Goal: Obtain resource: Obtain resource

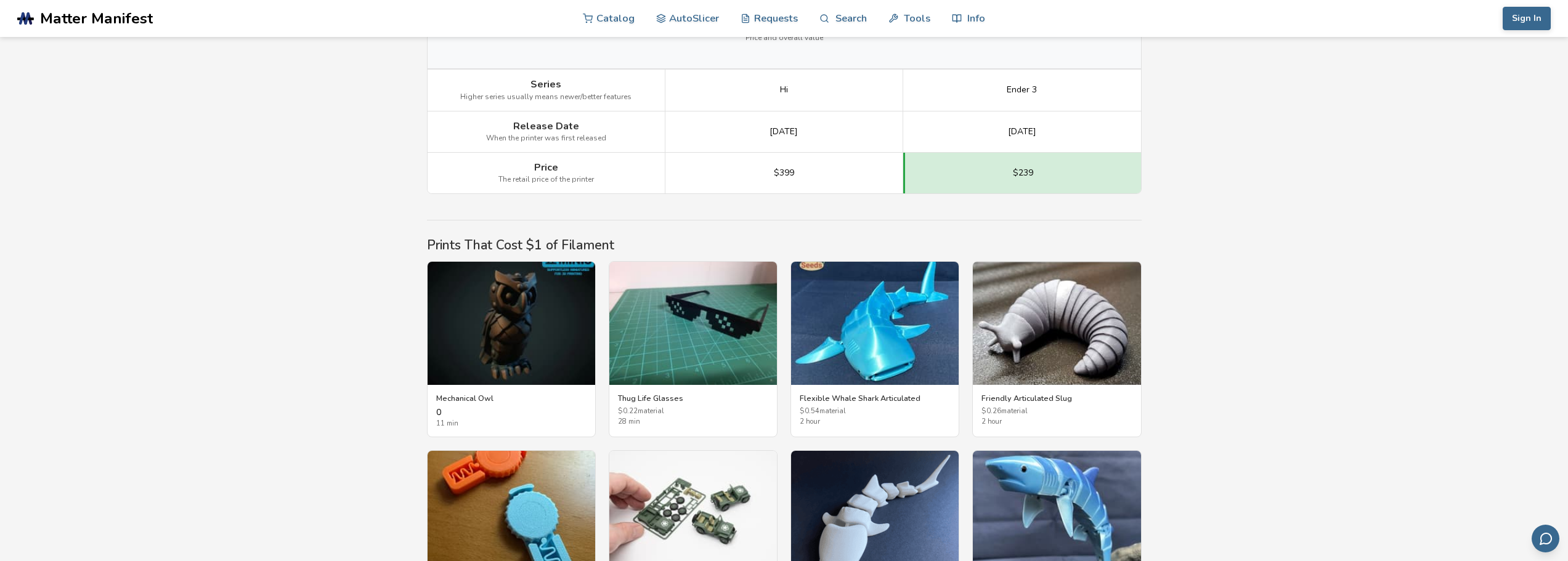
scroll to position [2092, 0]
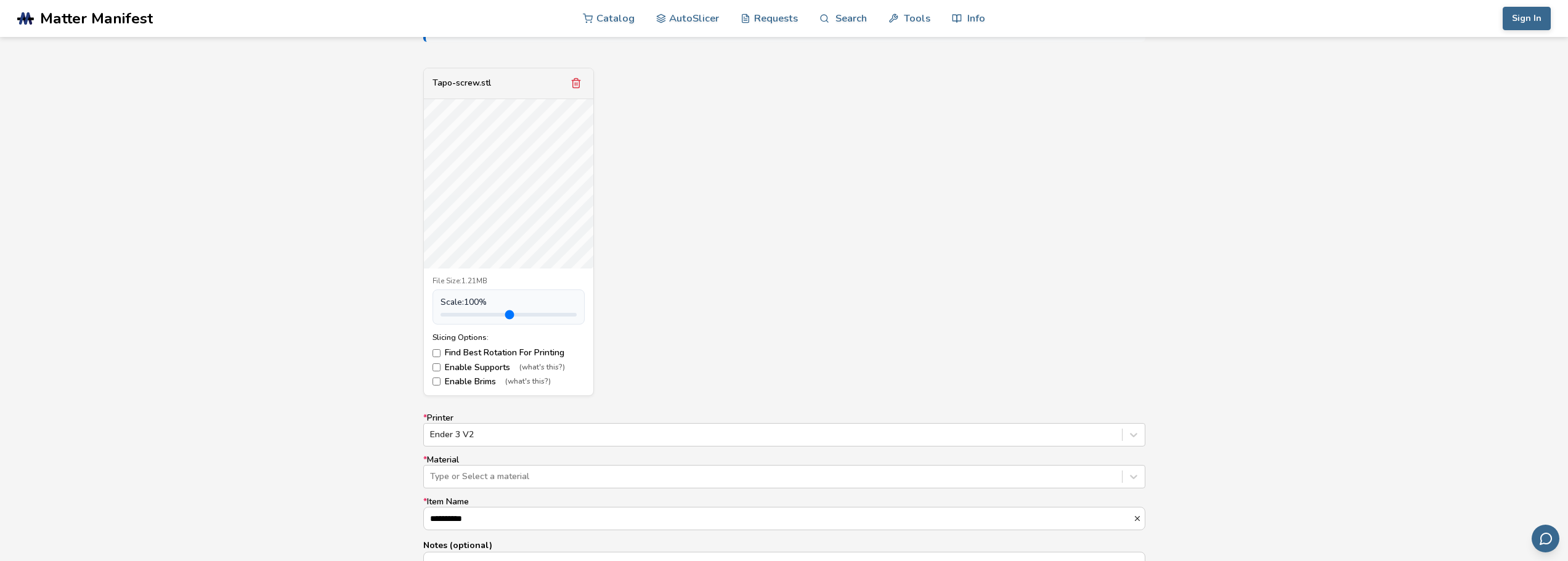
scroll to position [492, 0]
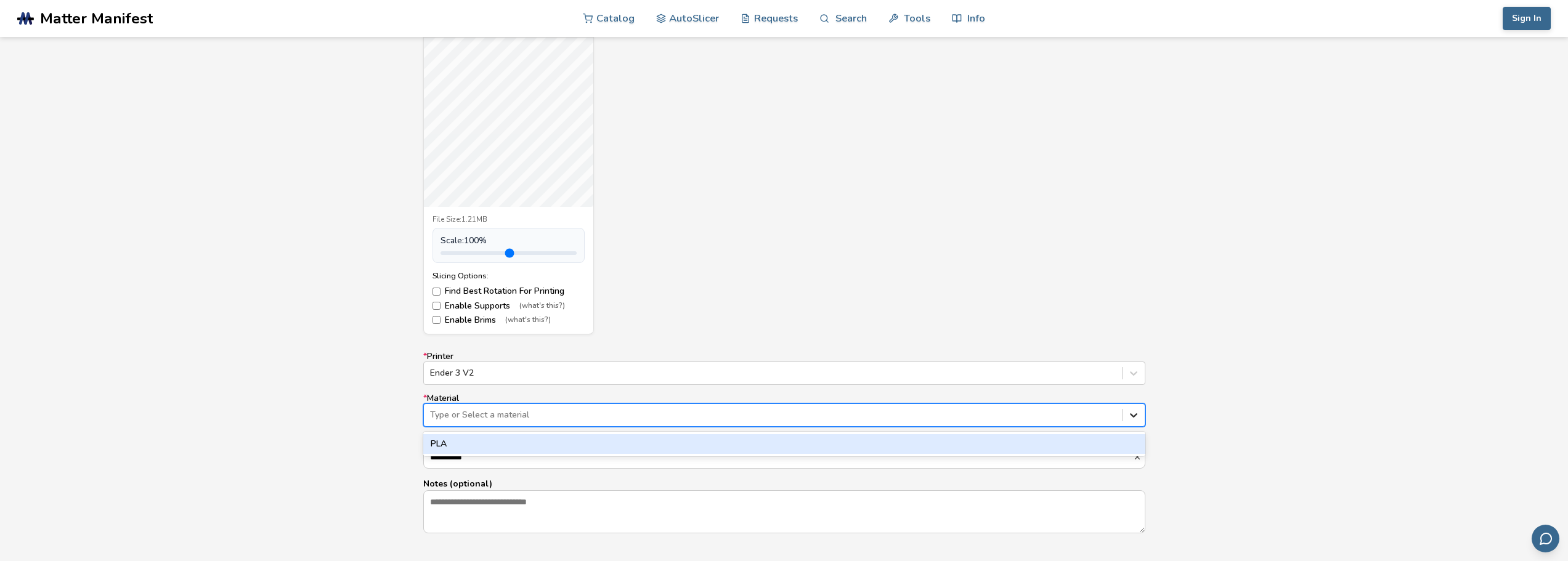
click at [1134, 419] on icon at bounding box center [1133, 414] width 12 height 12
click at [1133, 416] on icon at bounding box center [1133, 415] width 7 height 4
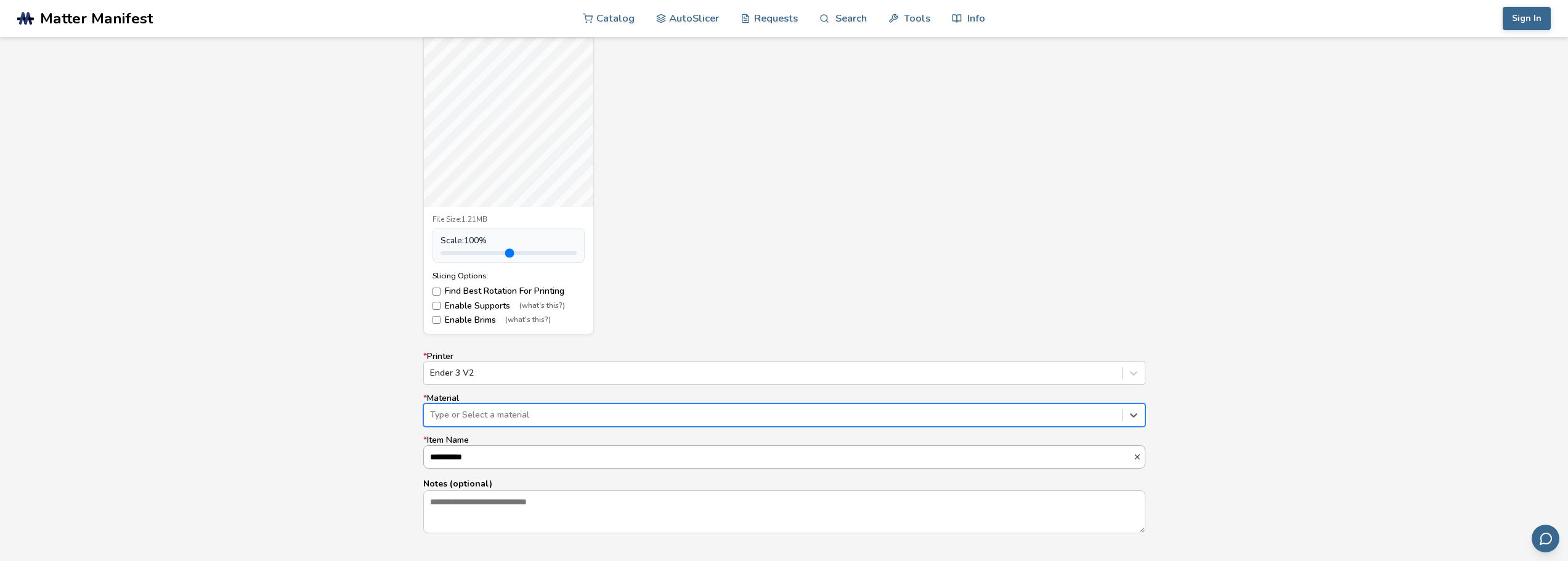
scroll to position [1, 0]
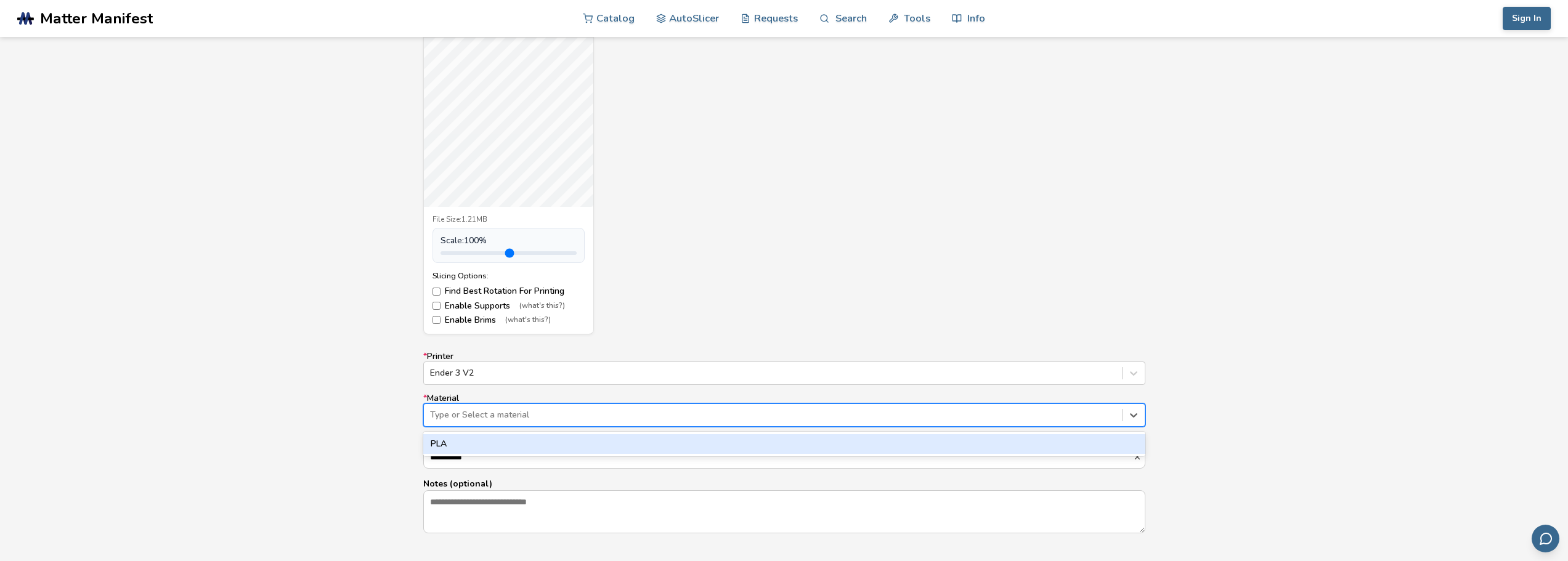
click at [525, 416] on div at bounding box center [772, 414] width 685 height 12
click at [502, 443] on div "PLA" at bounding box center [784, 443] width 722 height 20
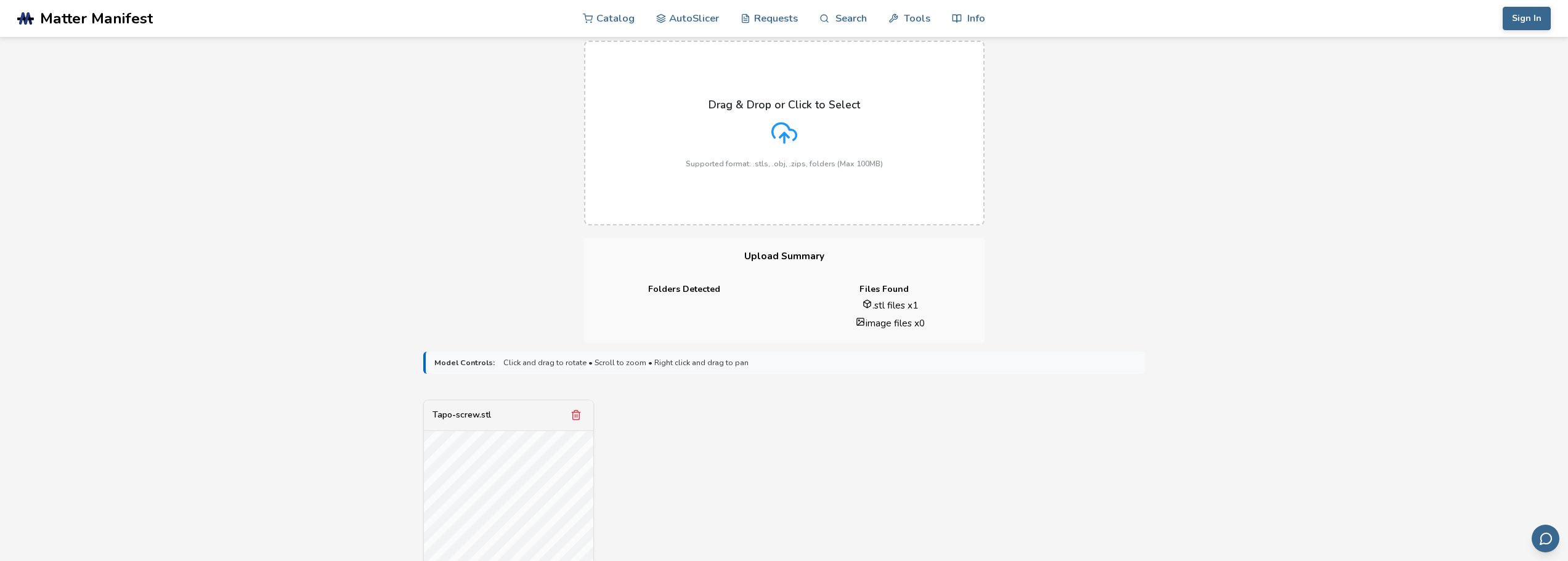
scroll to position [0, 0]
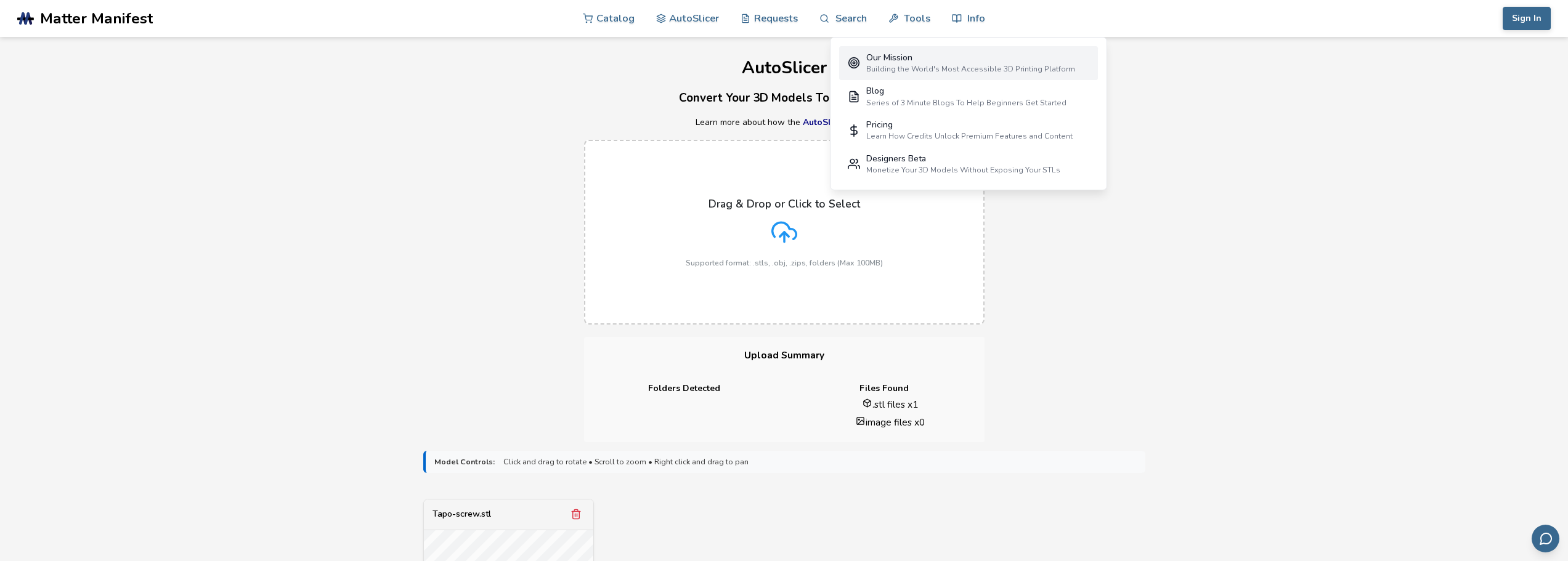
click at [915, 64] on div "Our Mission Building the World's Most Accessible 3D Printing Platform" at bounding box center [970, 63] width 209 height 21
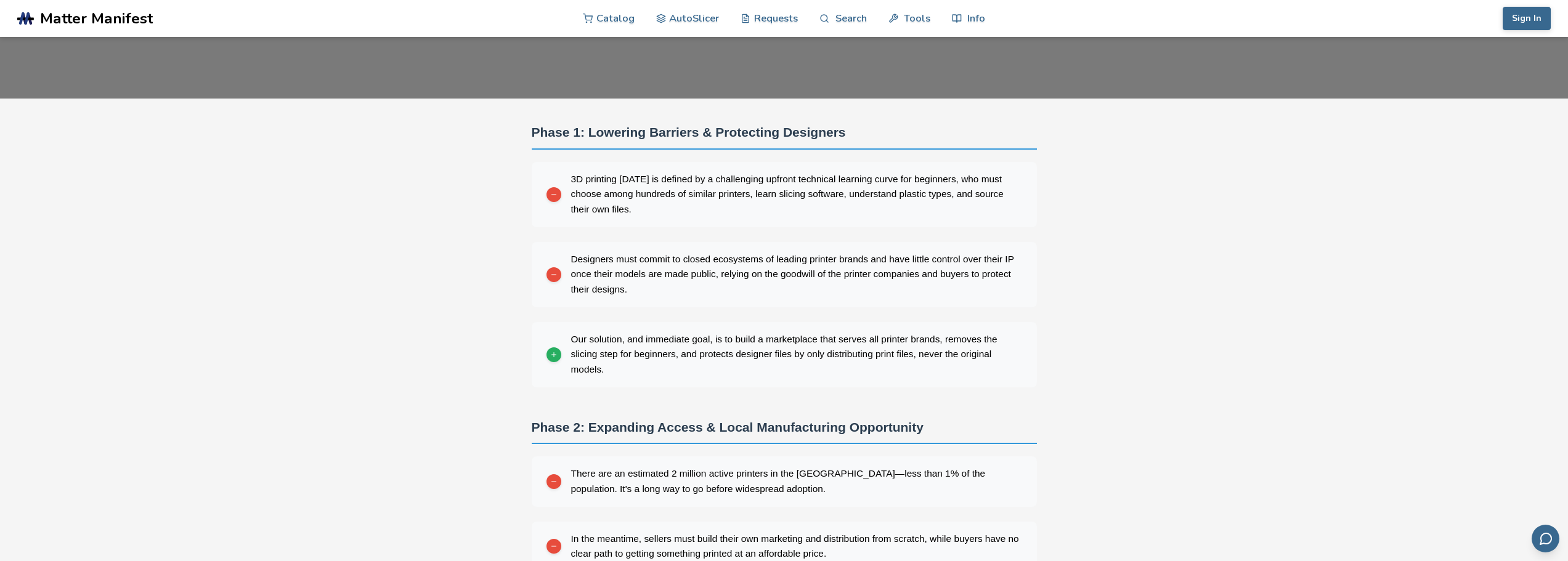
scroll to position [308, 0]
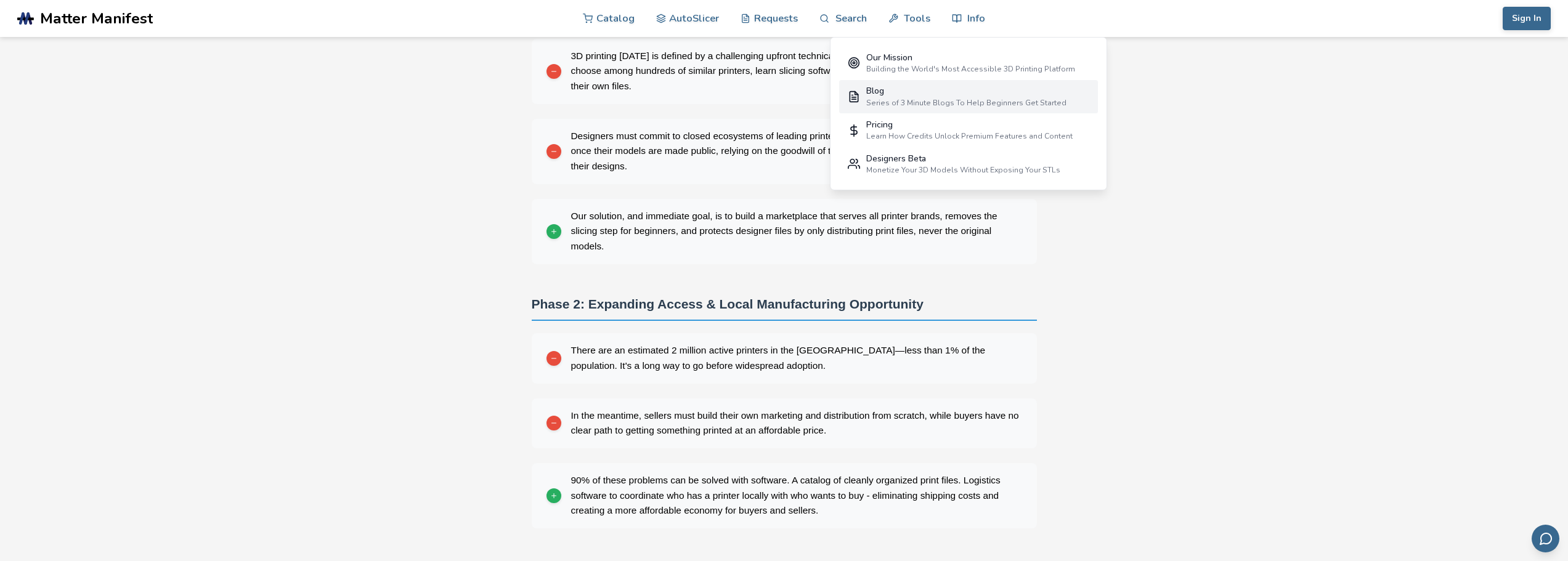
click at [949, 95] on div "Blog" at bounding box center [966, 91] width 200 height 10
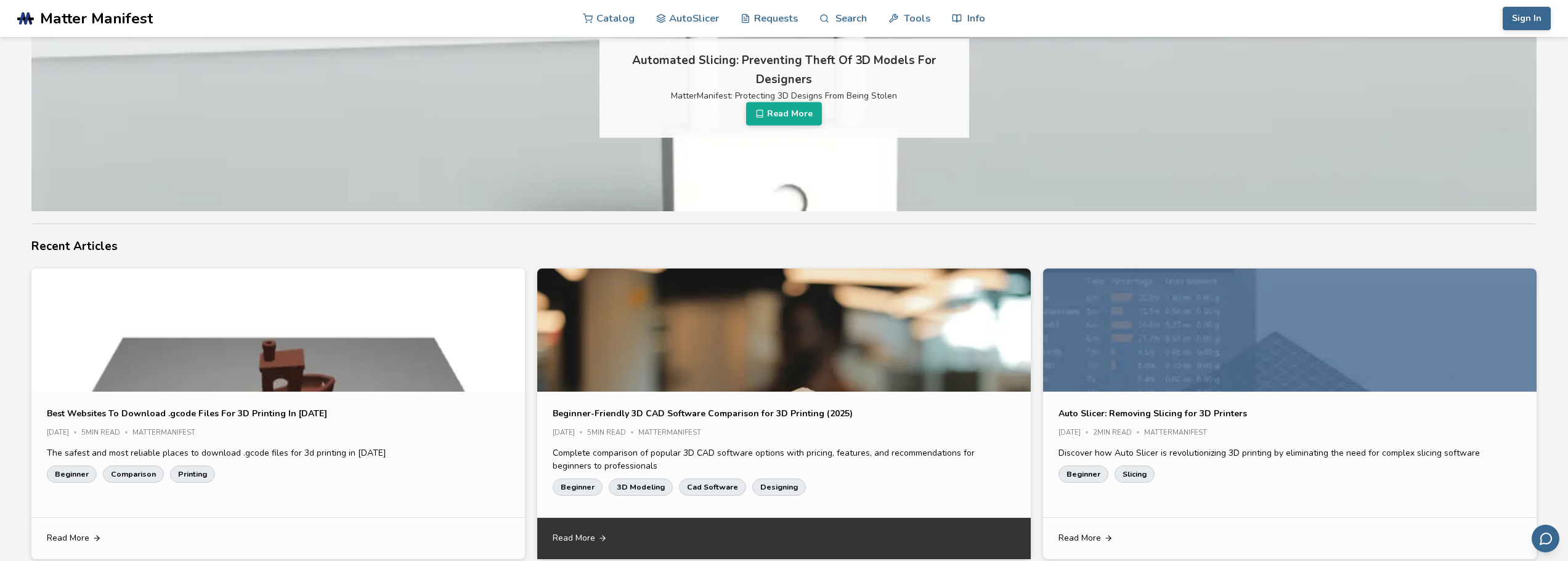
scroll to position [61, 0]
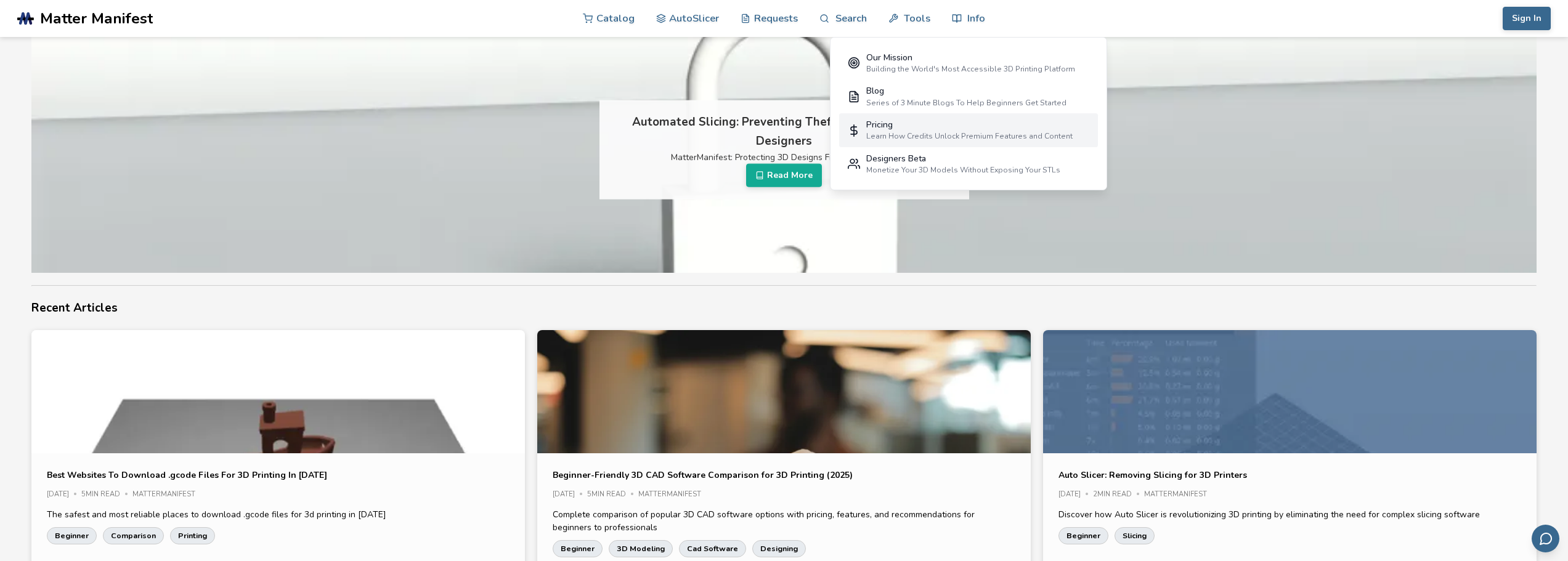
click at [938, 127] on div "Pricing" at bounding box center [969, 125] width 206 height 10
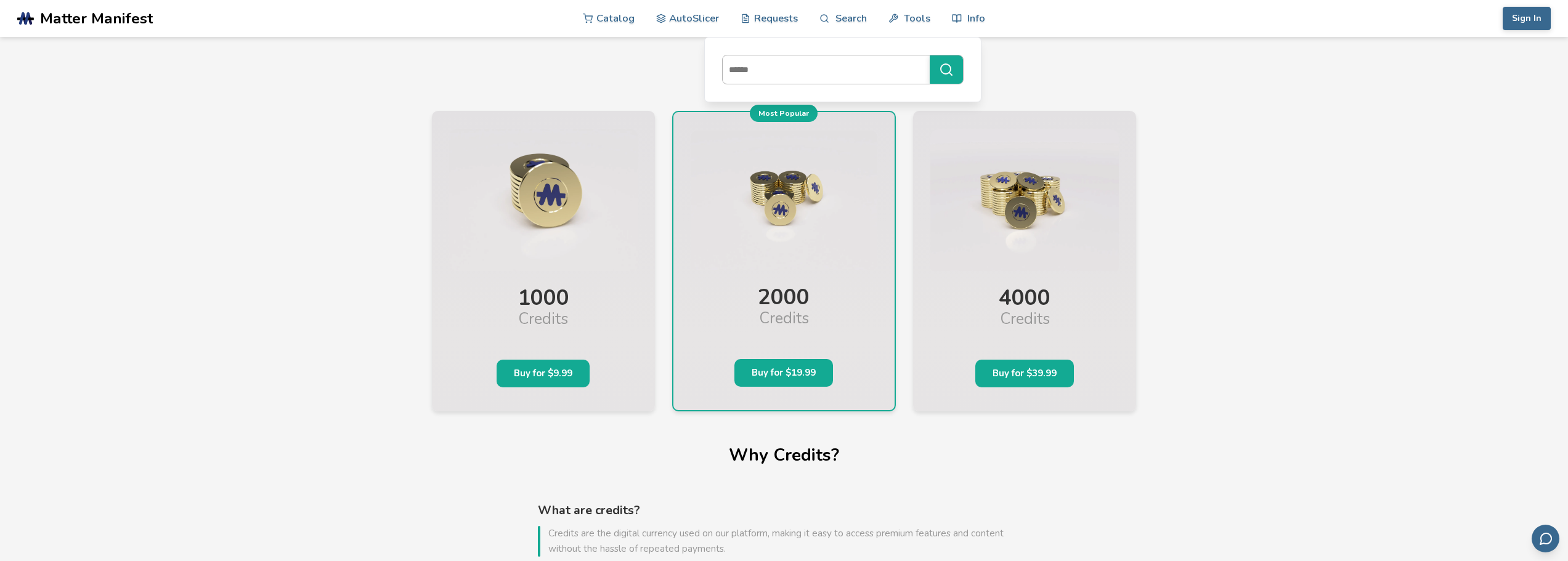
click at [802, 65] on input at bounding box center [823, 69] width 201 height 22
type input "****"
click at [930, 56] on button "****" at bounding box center [946, 69] width 33 height 28
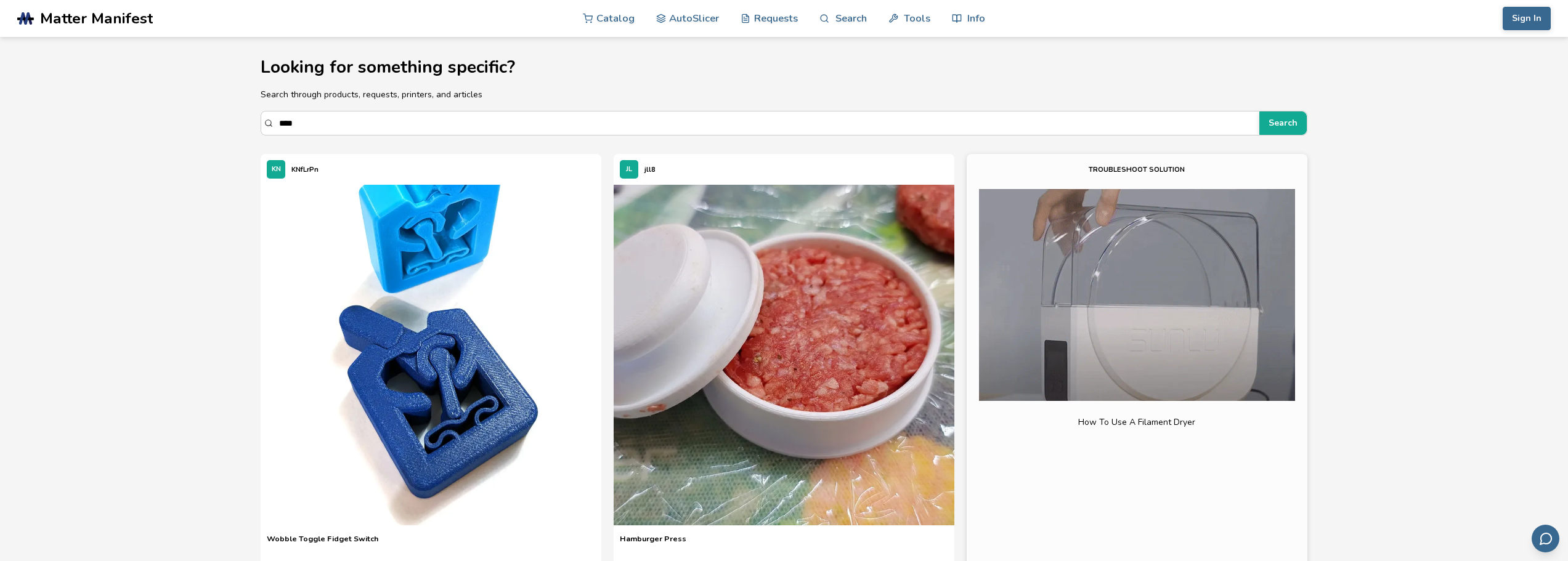
scroll to position [61, 0]
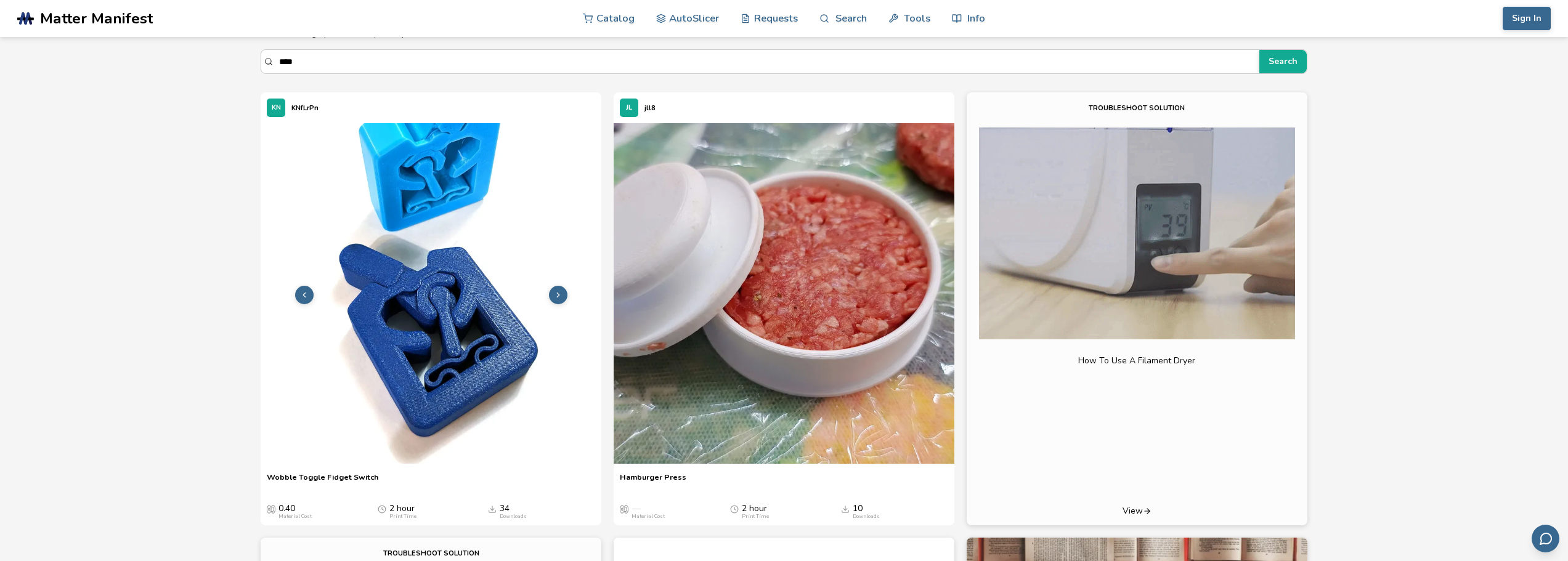
click at [429, 280] on img at bounding box center [431, 293] width 341 height 341
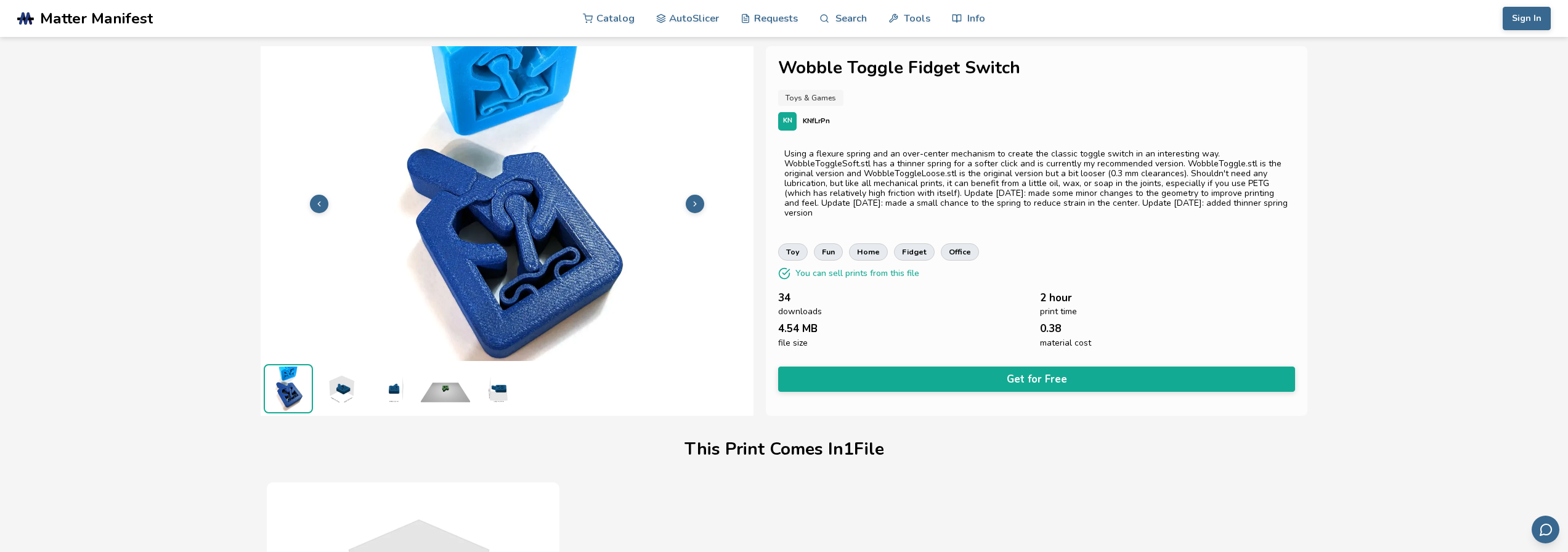
click at [339, 394] on img at bounding box center [341, 388] width 49 height 49
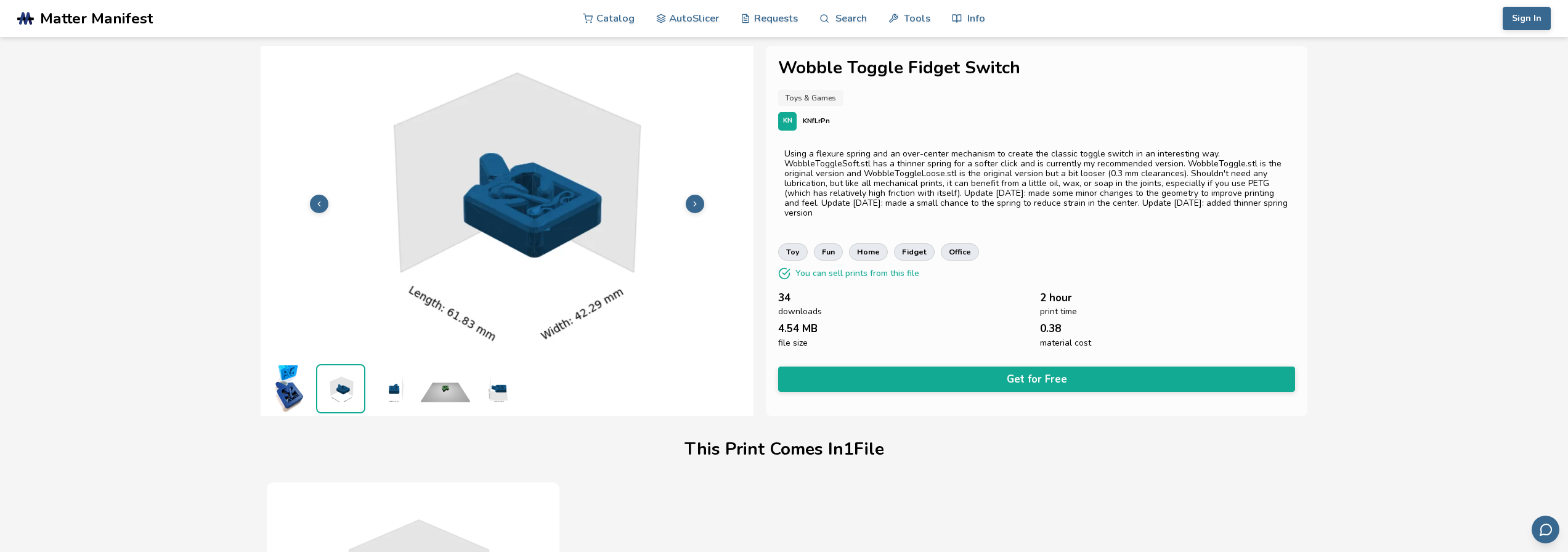
click at [389, 390] on img at bounding box center [393, 388] width 49 height 49
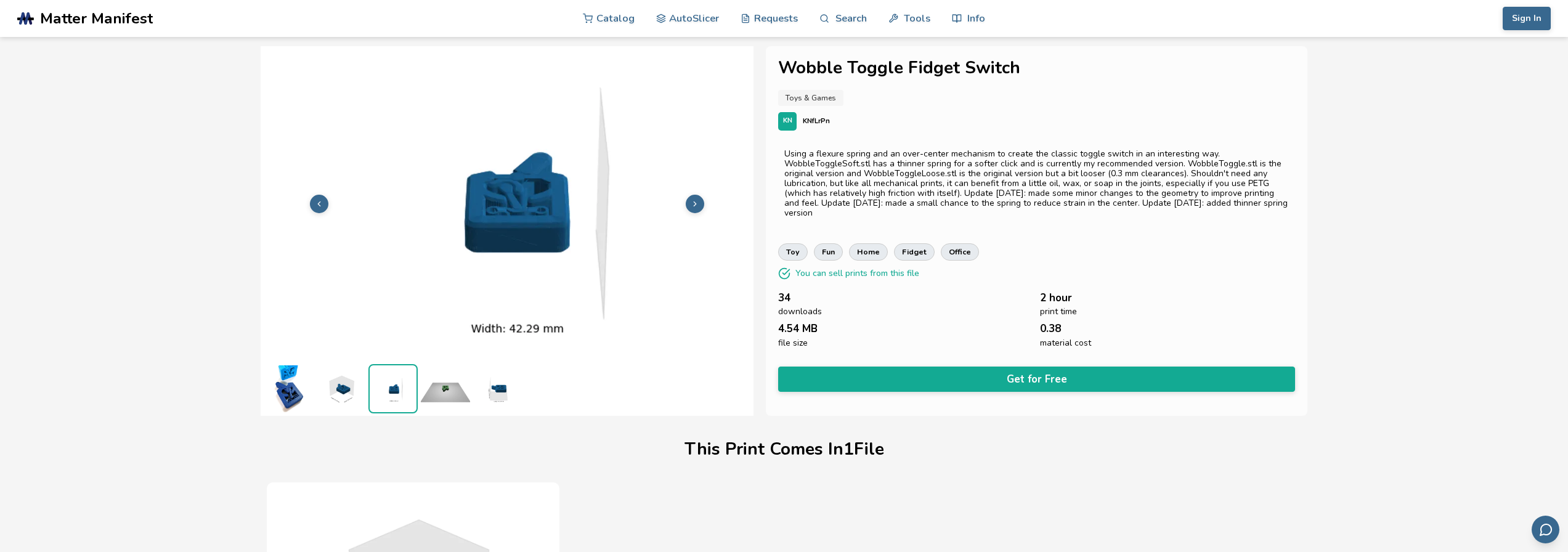
click at [436, 396] on img at bounding box center [445, 388] width 49 height 49
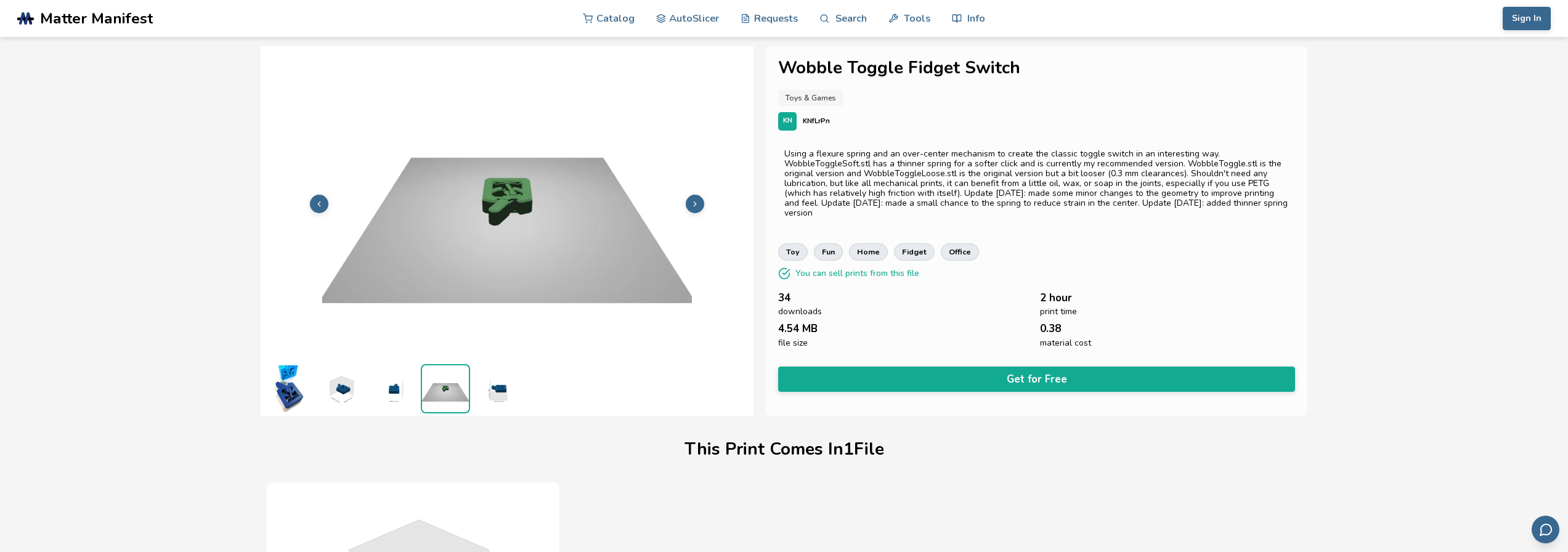
click at [507, 396] on img at bounding box center [498, 388] width 49 height 49
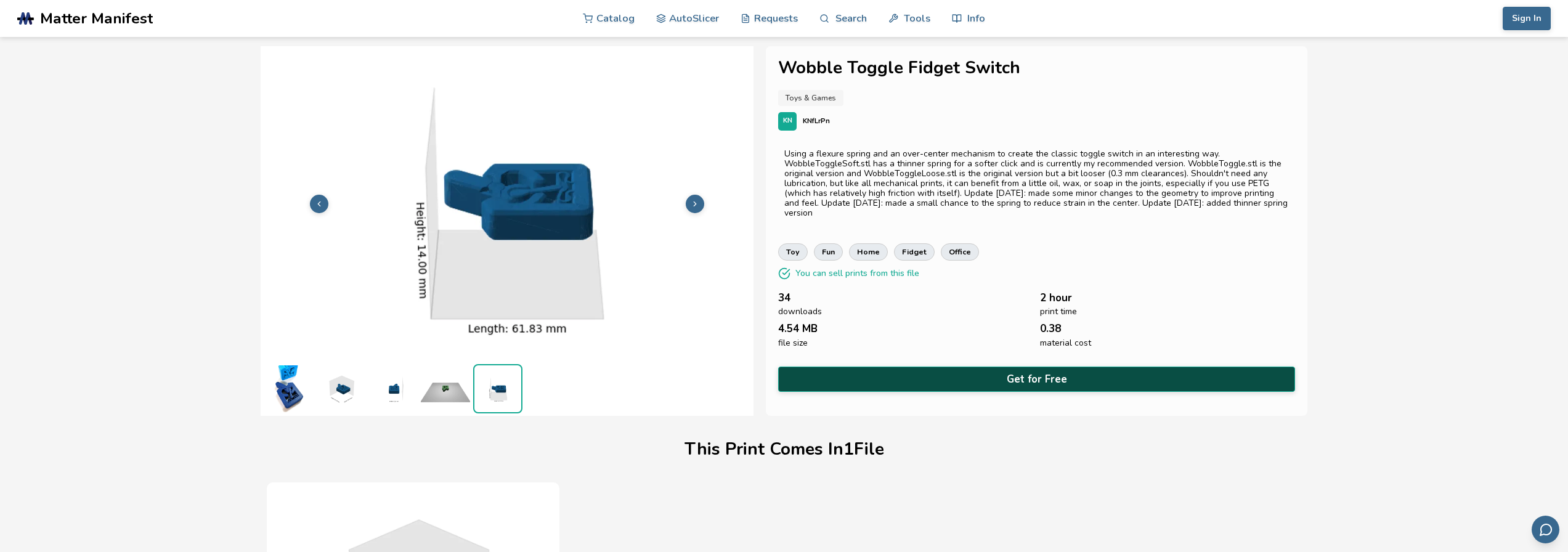
click at [951, 367] on button "Get for Free" at bounding box center [1035, 379] width 516 height 25
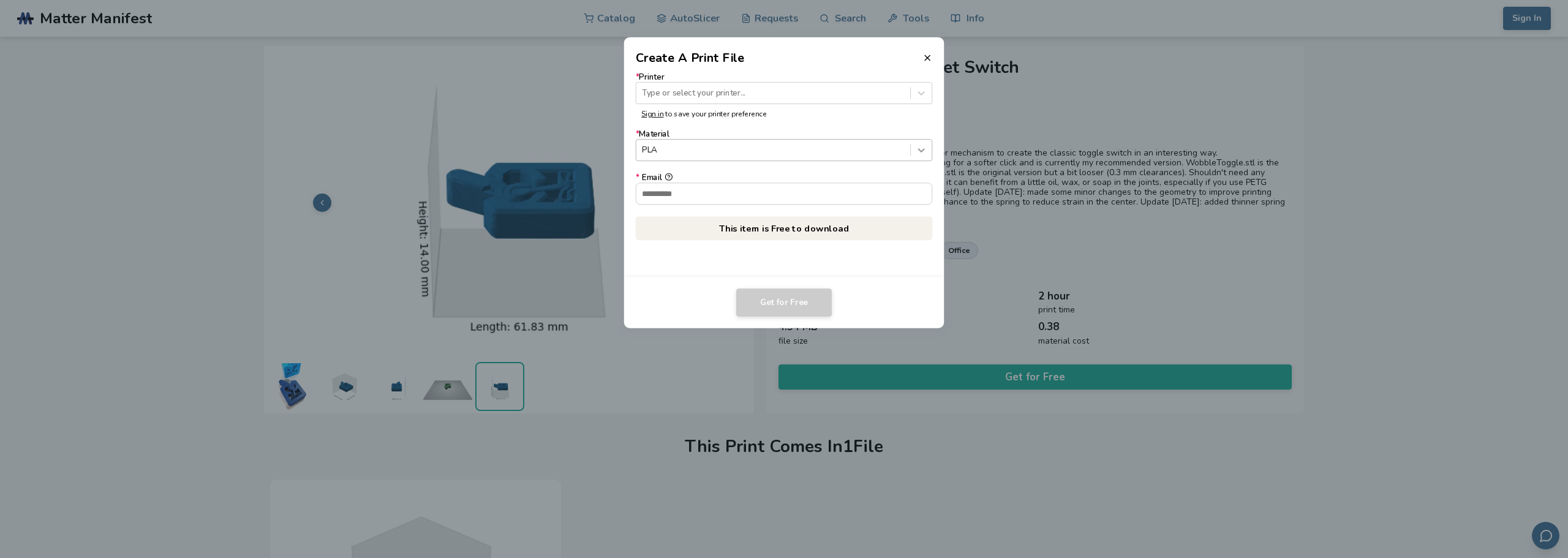
click at [917, 150] on icon at bounding box center [922, 150] width 12 height 12
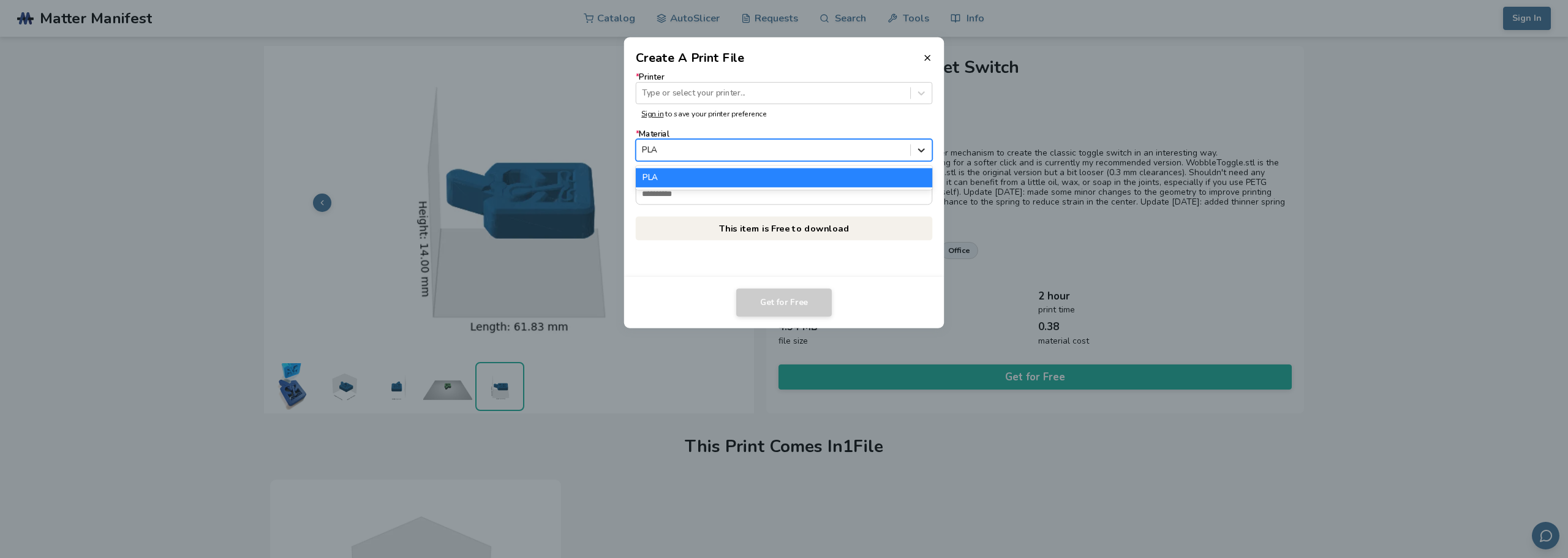
click at [917, 150] on icon at bounding box center [922, 150] width 12 height 12
click at [928, 55] on icon at bounding box center [928, 58] width 10 height 10
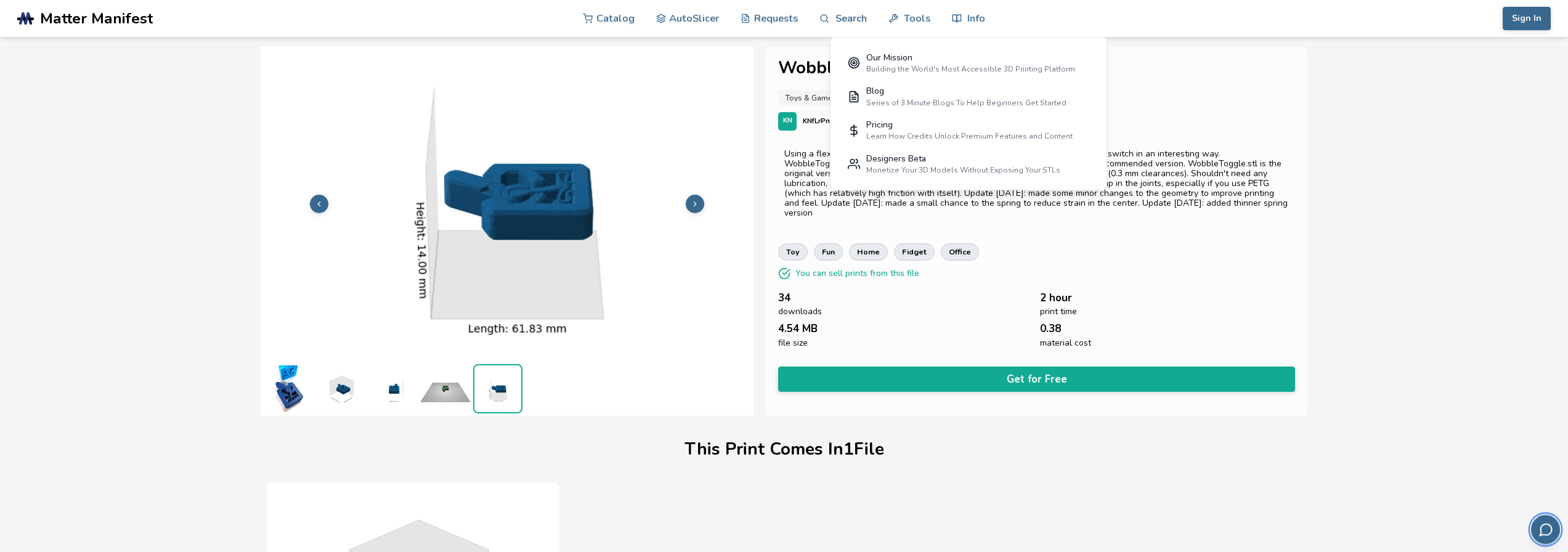
click at [1543, 532] on icon "Send feedback via email" at bounding box center [1545, 529] width 15 height 15
drag, startPoint x: 1195, startPoint y: 294, endPoint x: 1053, endPoint y: 174, distance: 185.9
click at [1195, 294] on div "2 hour print time" at bounding box center [1167, 305] width 255 height 25
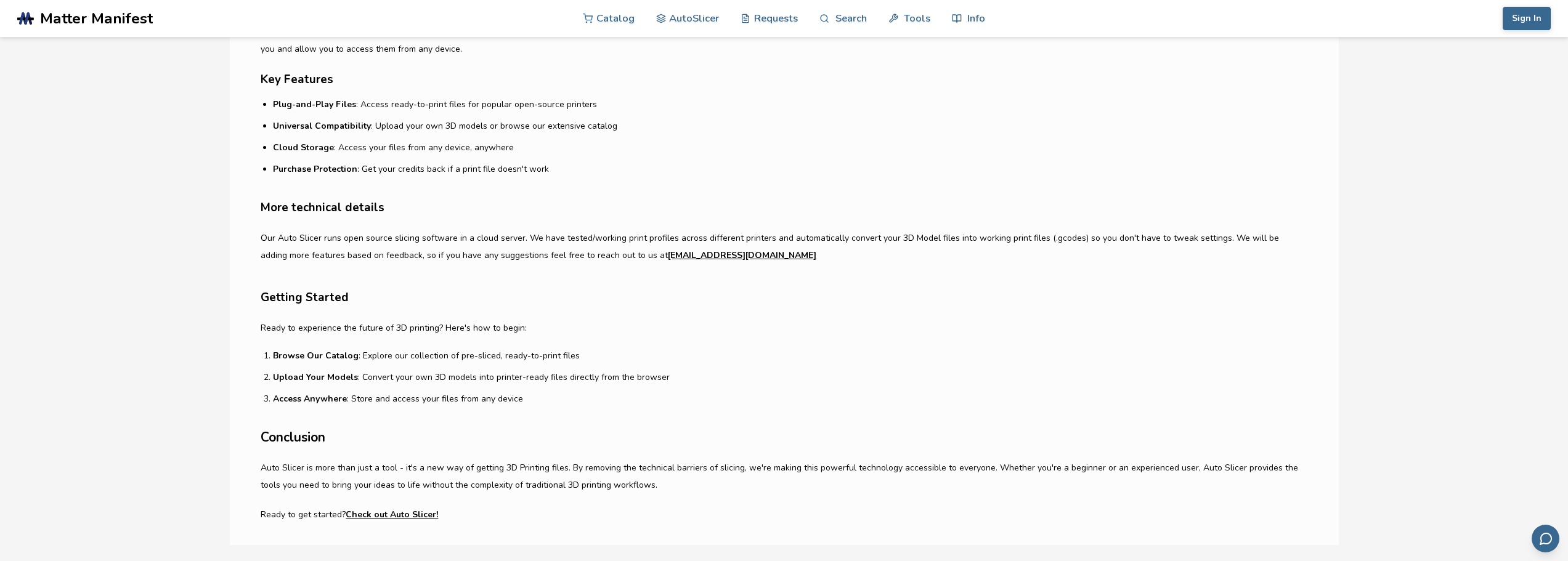
scroll to position [739, 0]
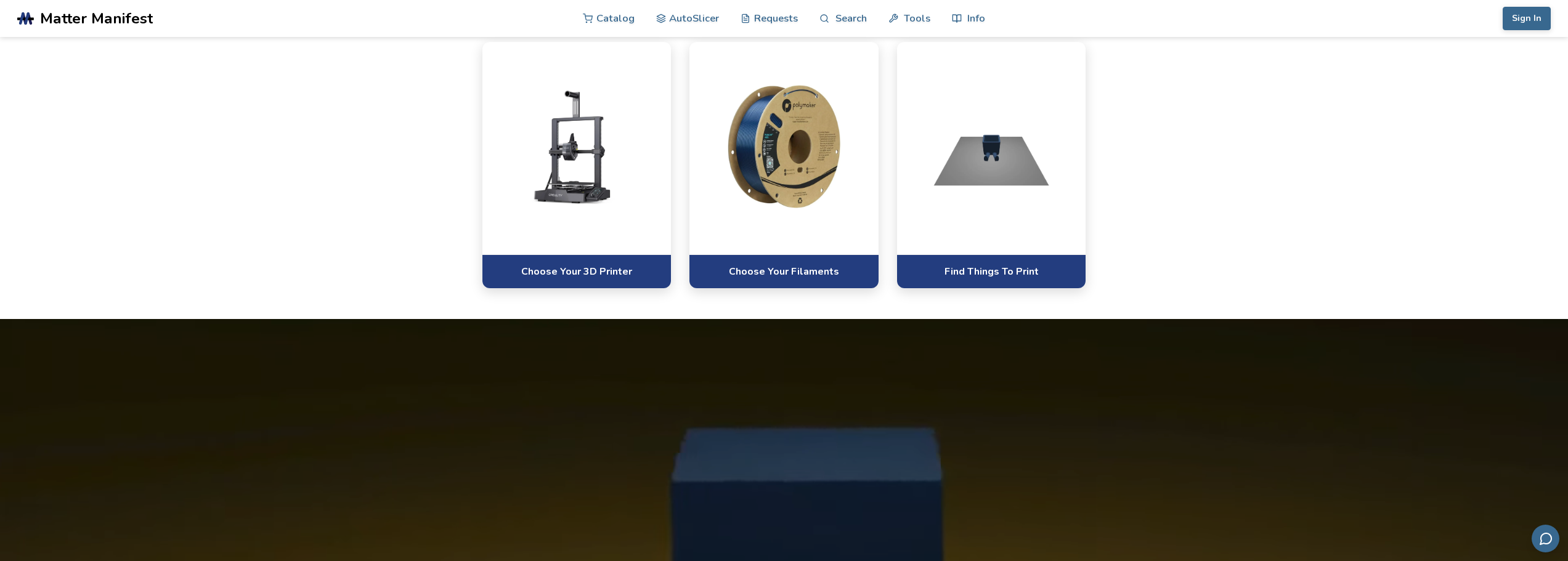
scroll to position [615, 0]
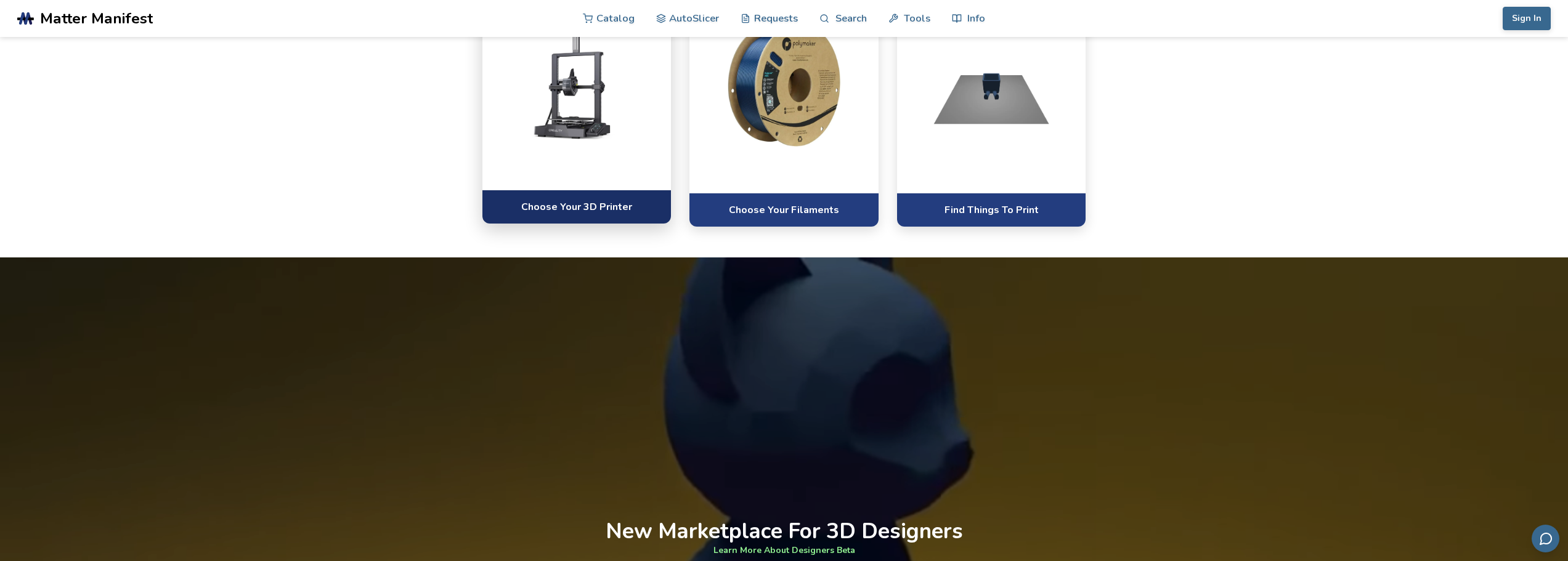
click at [596, 223] on link "Choose Your 3D Printer" at bounding box center [577, 206] width 189 height 34
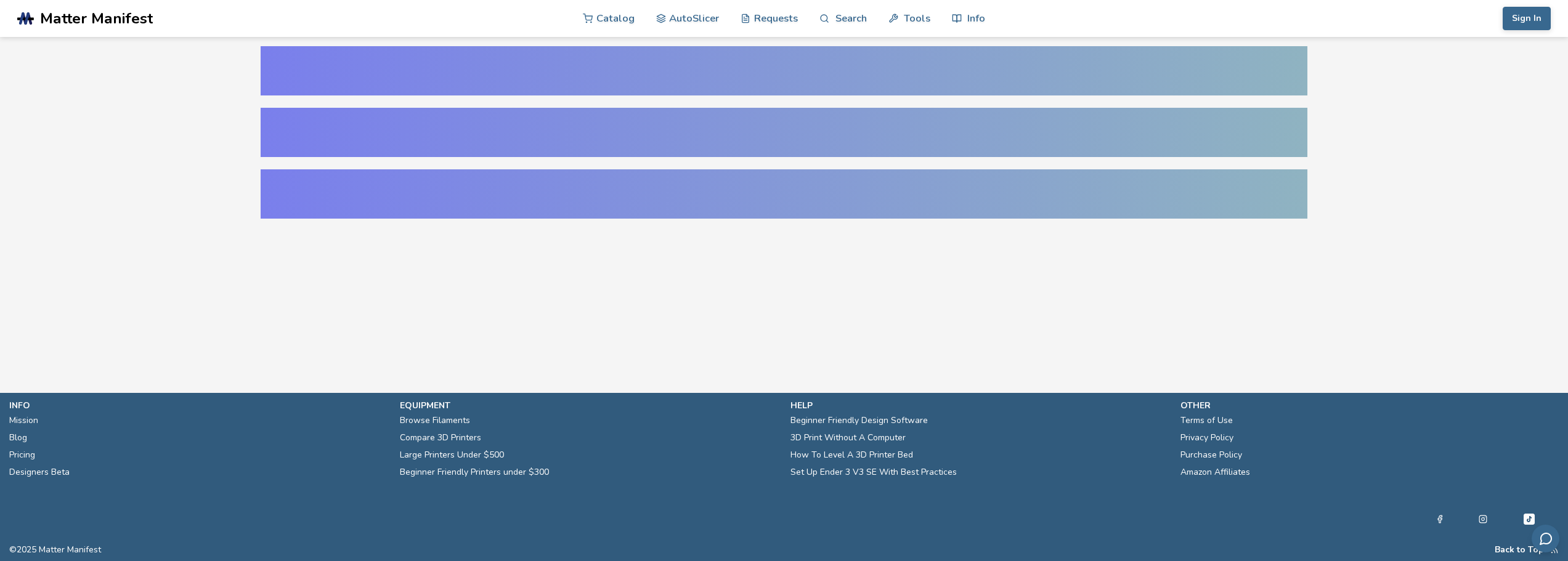
select select "**********"
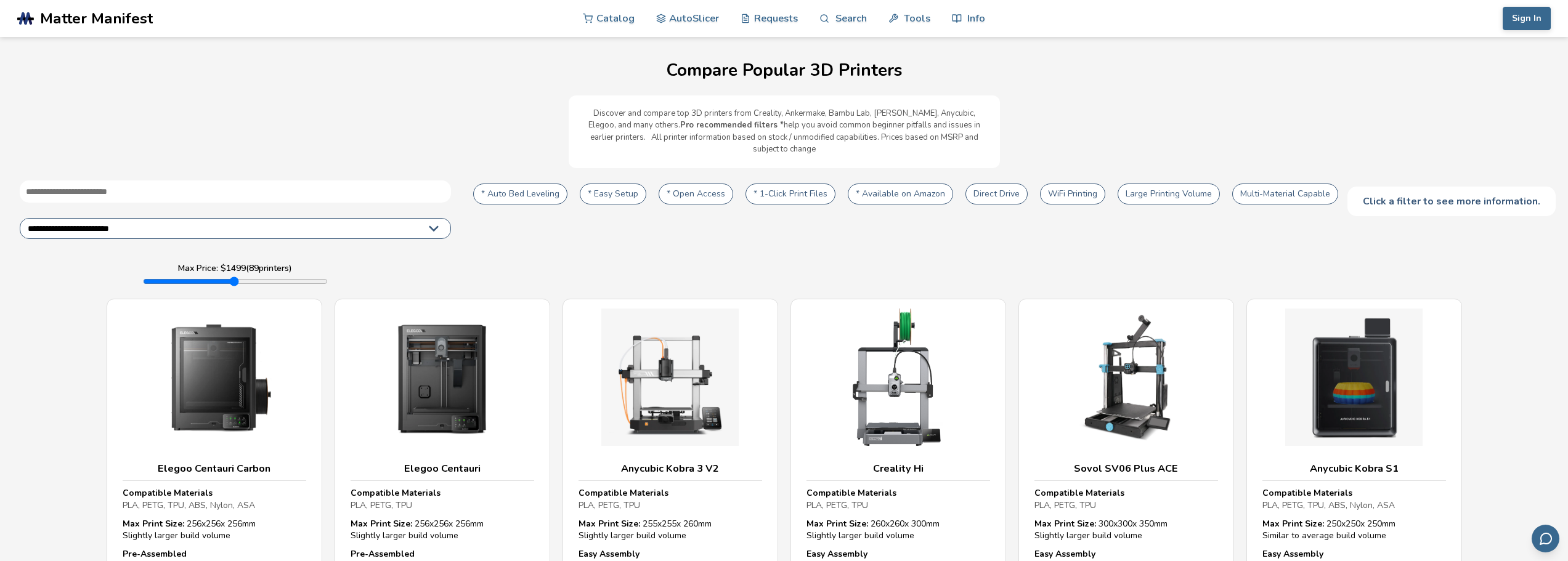
click at [449, 219] on select "**********" at bounding box center [235, 228] width 431 height 21
click at [603, 234] on div "**********" at bounding box center [784, 233] width 1543 height 106
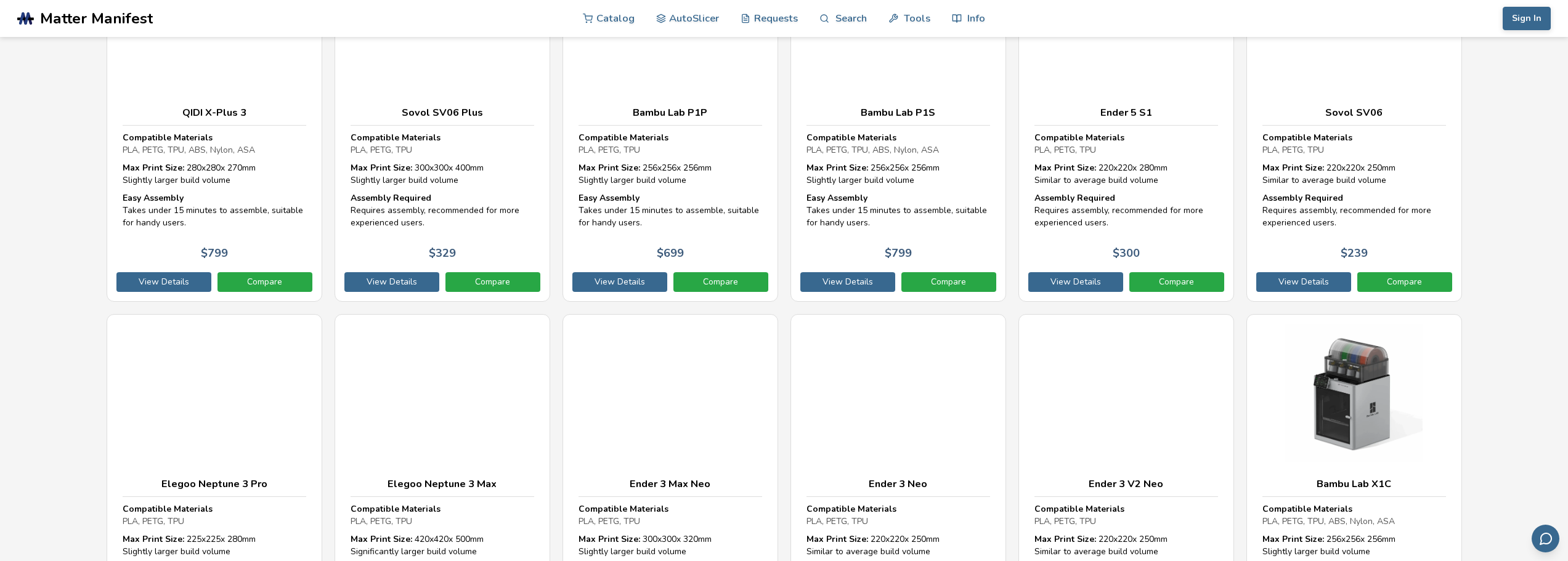
scroll to position [3631, 0]
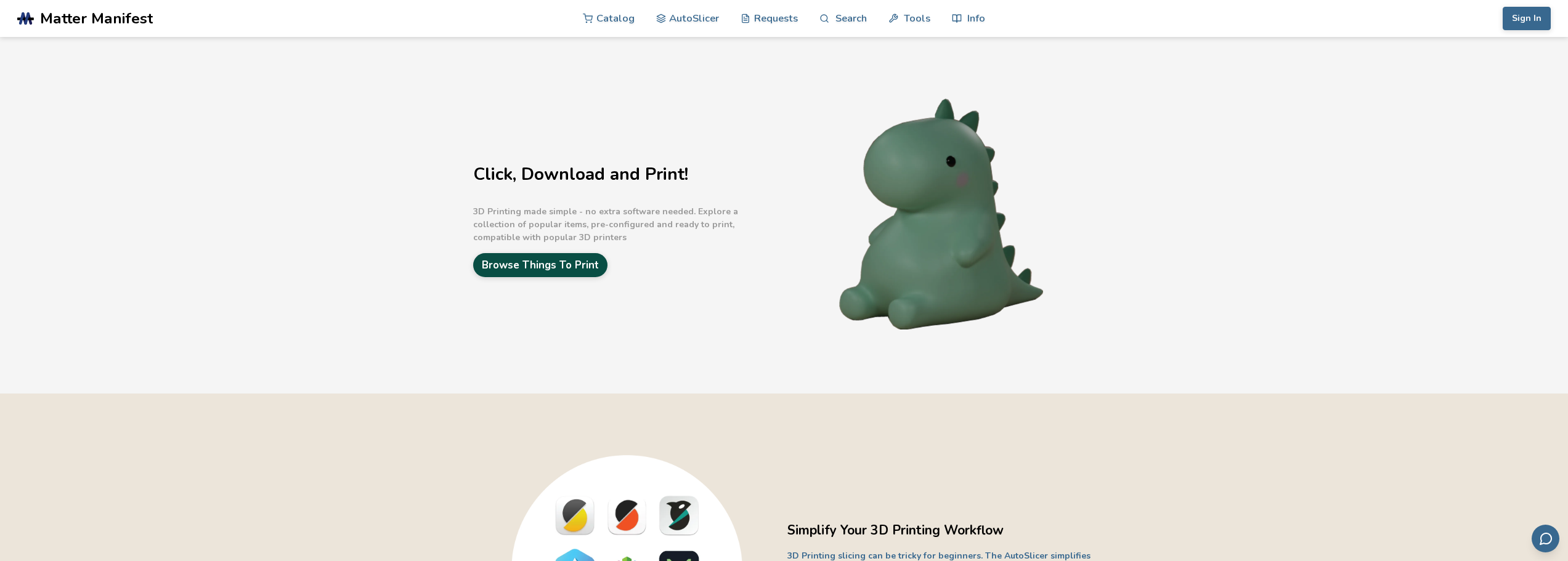
click at [529, 264] on link "Browse Things To Print" at bounding box center [541, 265] width 135 height 24
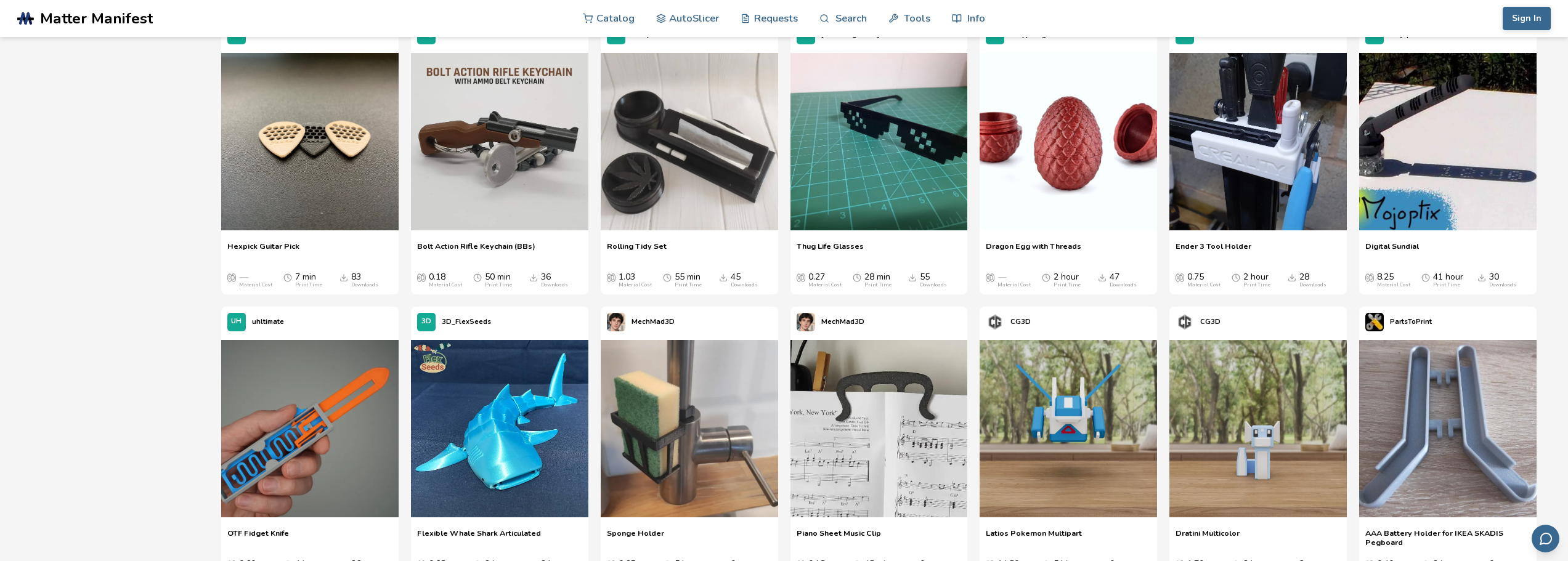
scroll to position [1354, 0]
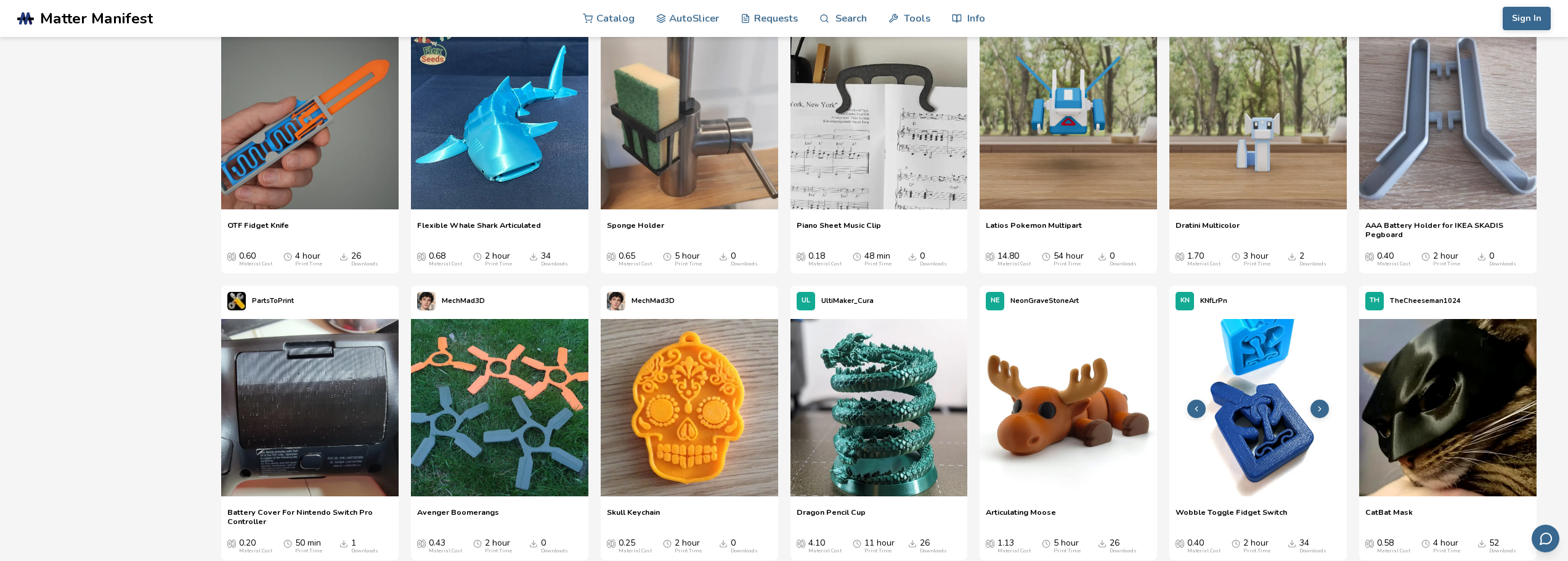
click at [1271, 424] on img at bounding box center [1258, 407] width 177 height 177
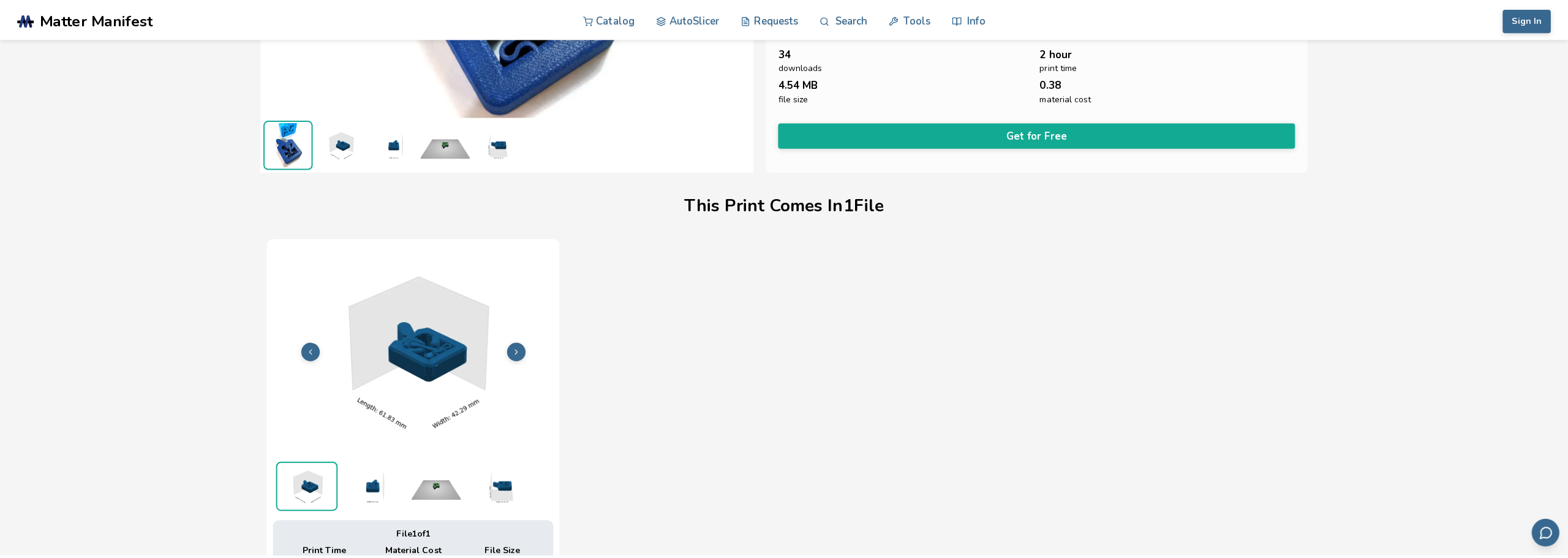
scroll to position [122, 0]
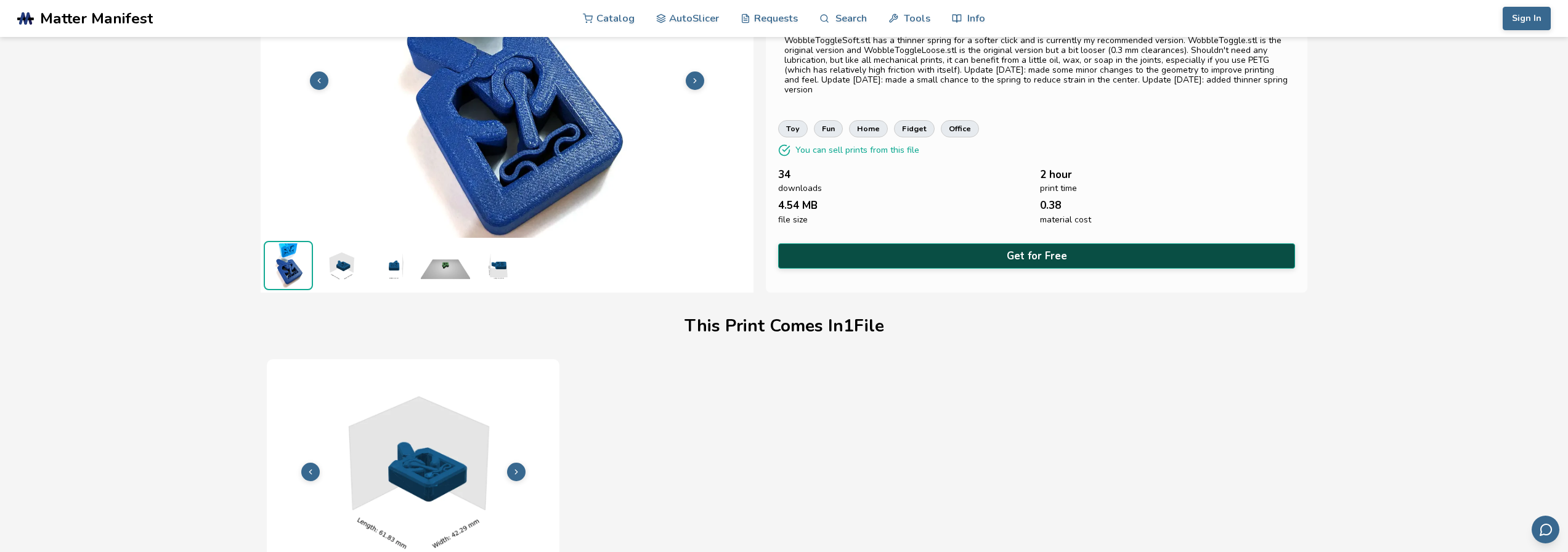
click at [1041, 243] on button "Get for Free" at bounding box center [1035, 255] width 516 height 25
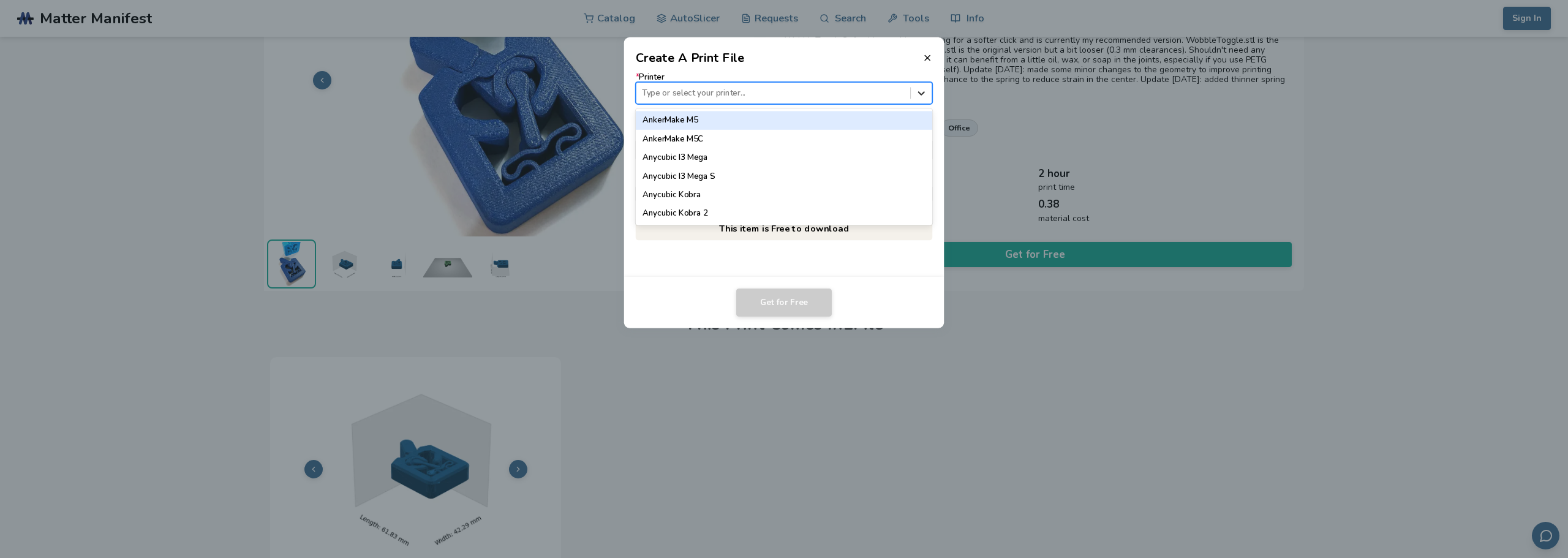
click at [923, 92] on icon at bounding box center [922, 93] width 12 height 12
click at [843, 92] on div at bounding box center [773, 93] width 262 height 12
type input "*******"
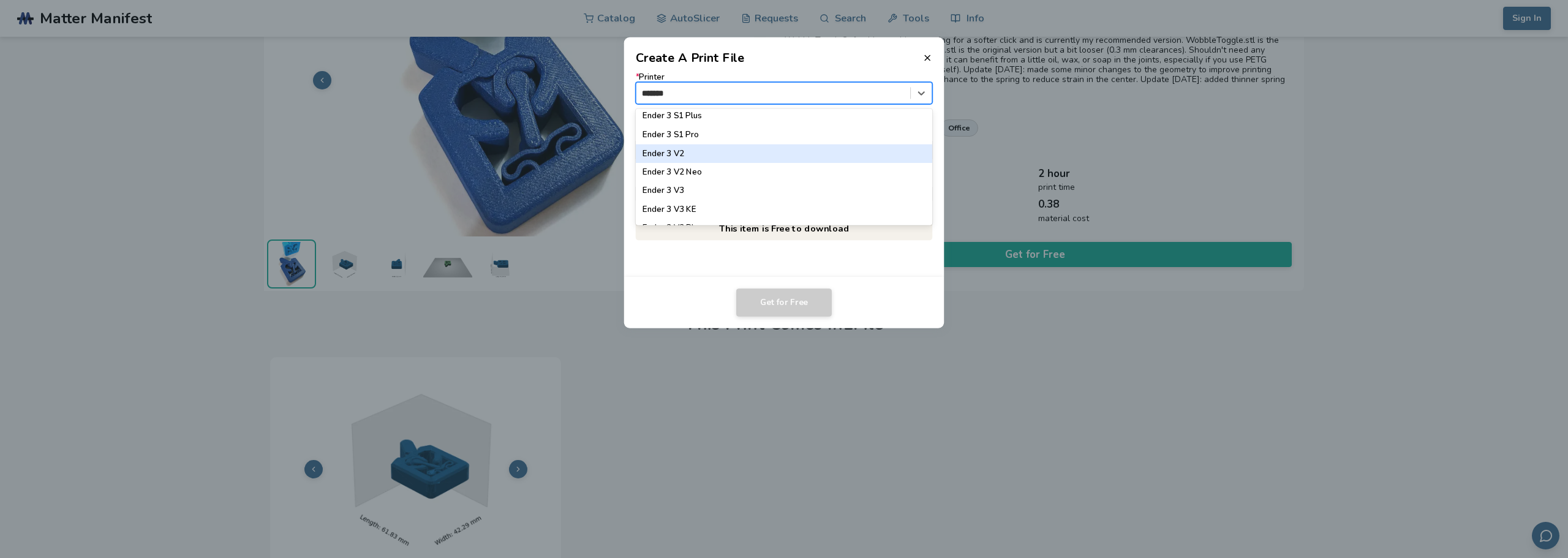
click at [723, 157] on div "Ender 3 V2" at bounding box center [784, 153] width 297 height 19
click at [883, 149] on div at bounding box center [773, 150] width 262 height 12
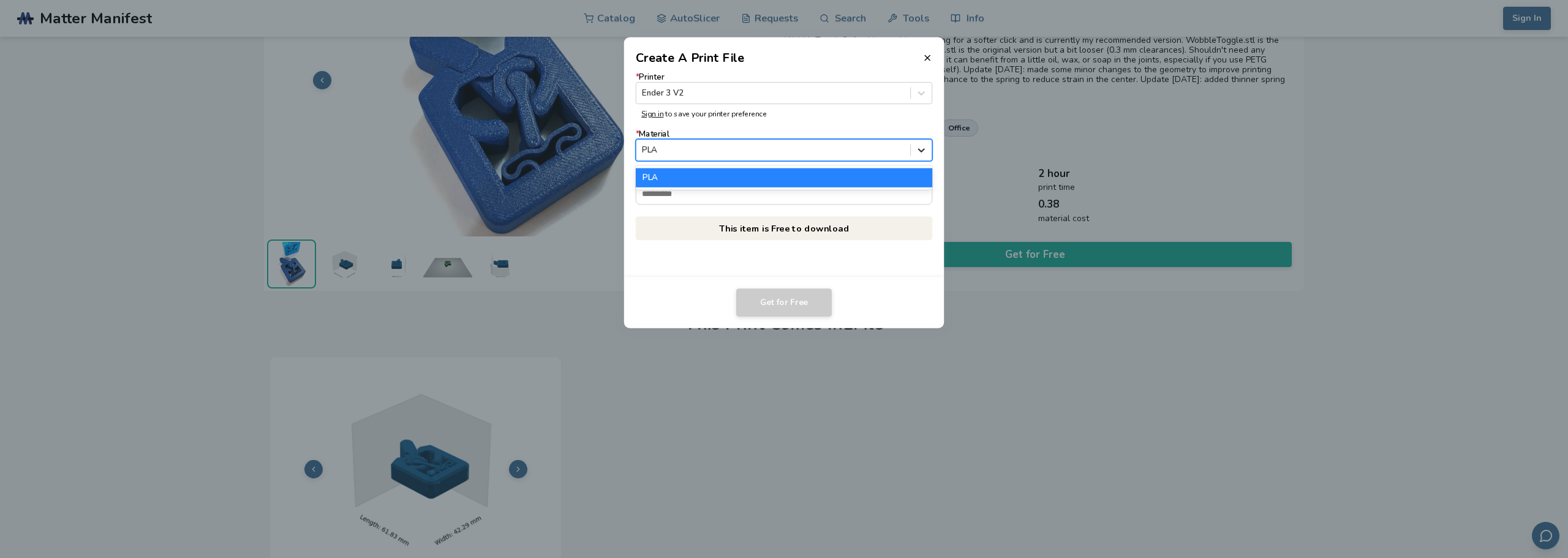
click at [921, 149] on icon at bounding box center [922, 150] width 12 height 12
type input "*"
click at [776, 178] on div "PLA" at bounding box center [784, 178] width 297 height 19
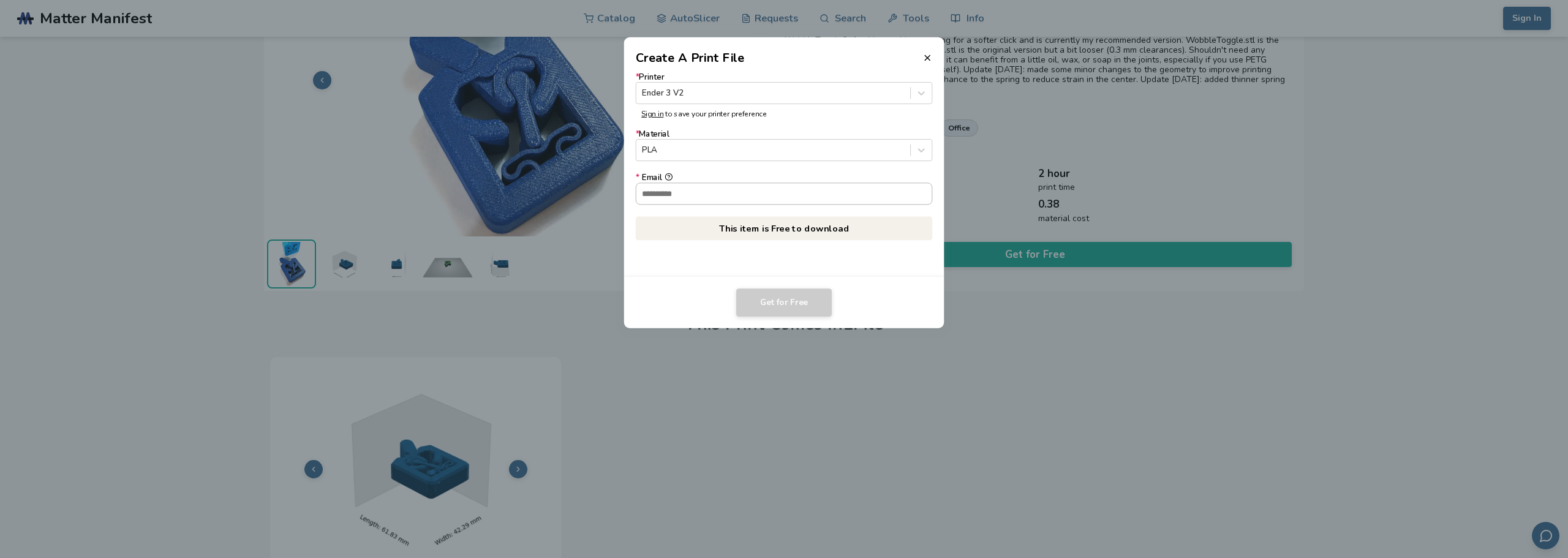
click at [740, 198] on input "* Email" at bounding box center [784, 193] width 296 height 21
click at [925, 58] on icon at bounding box center [928, 58] width 10 height 10
